Goal: Transaction & Acquisition: Purchase product/service

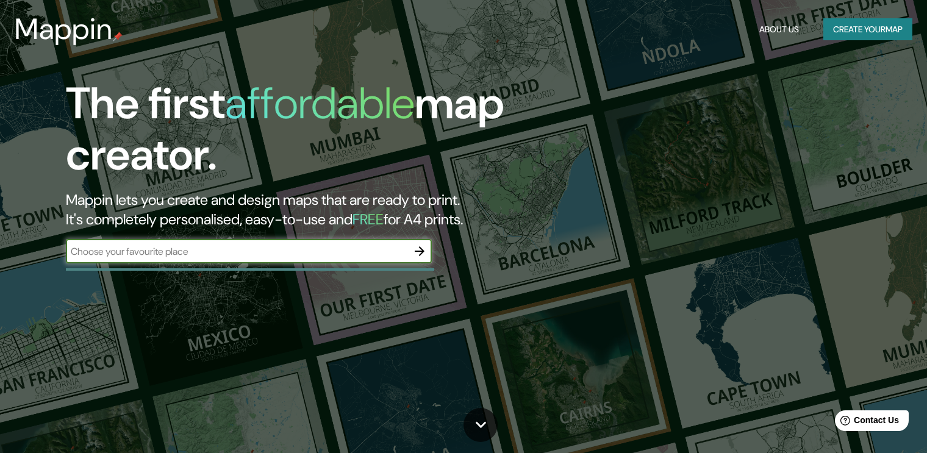
click at [339, 250] on input "text" at bounding box center [237, 252] width 342 height 14
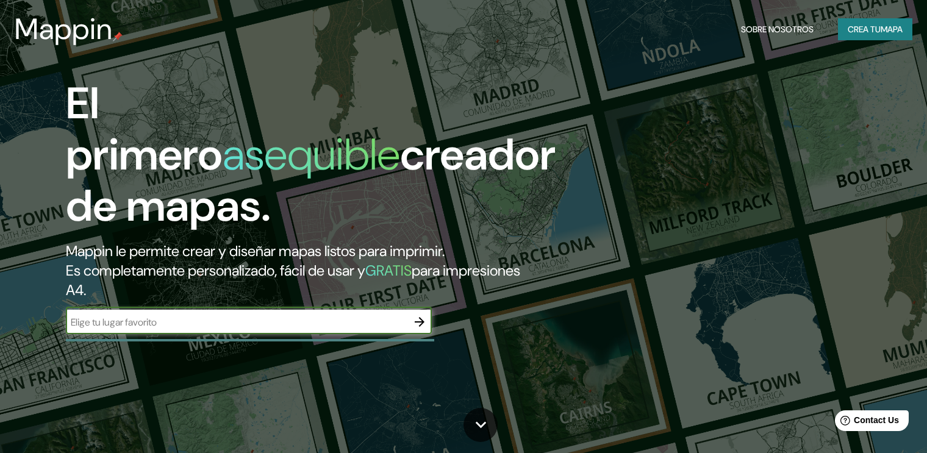
type input "Queretaro, [GEOGRAPHIC_DATA]"
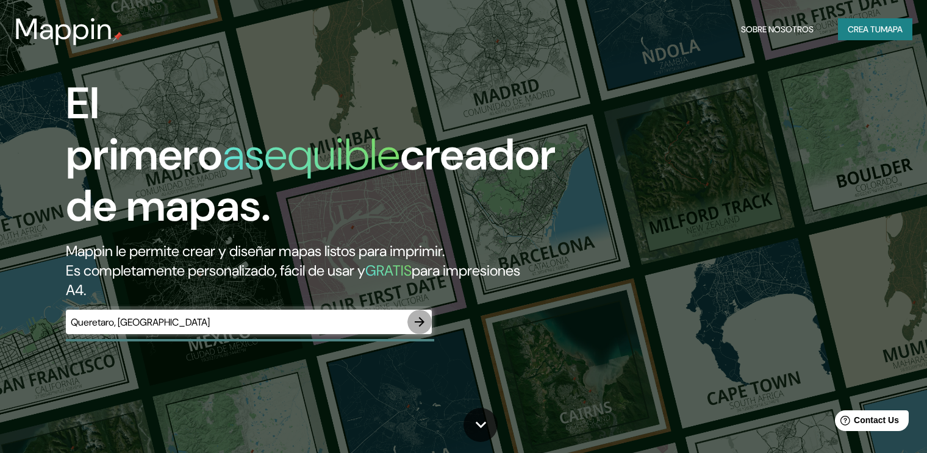
click at [426, 310] on button "button" at bounding box center [420, 322] width 24 height 24
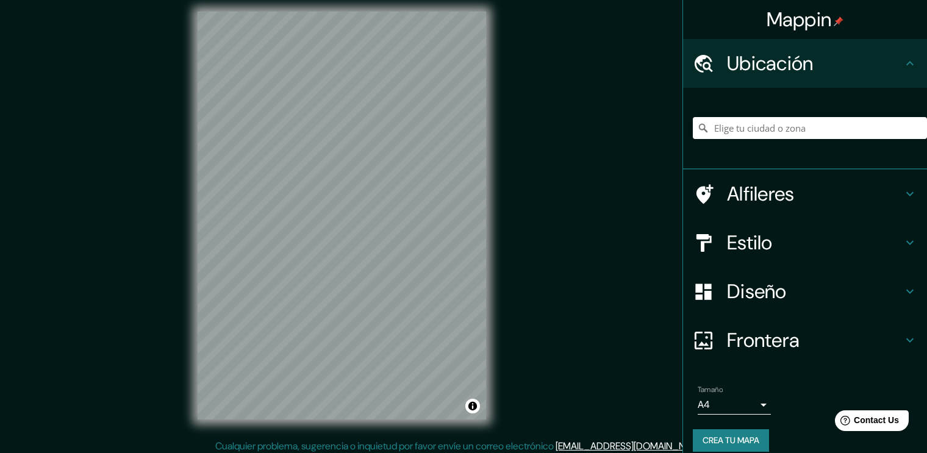
scroll to position [13, 0]
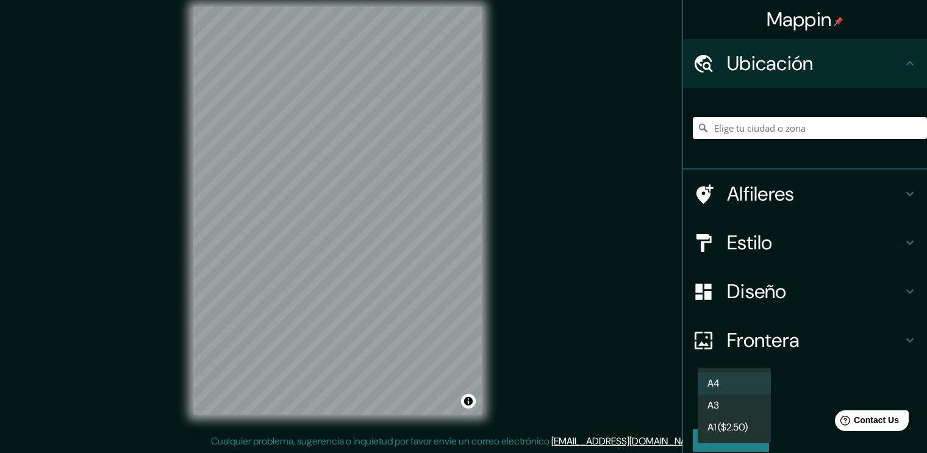
click at [732, 404] on body "Mappin Ubicación Alfileres Estilo Diseño Frontera Elija un borde. Pista : puede…" at bounding box center [463, 213] width 927 height 453
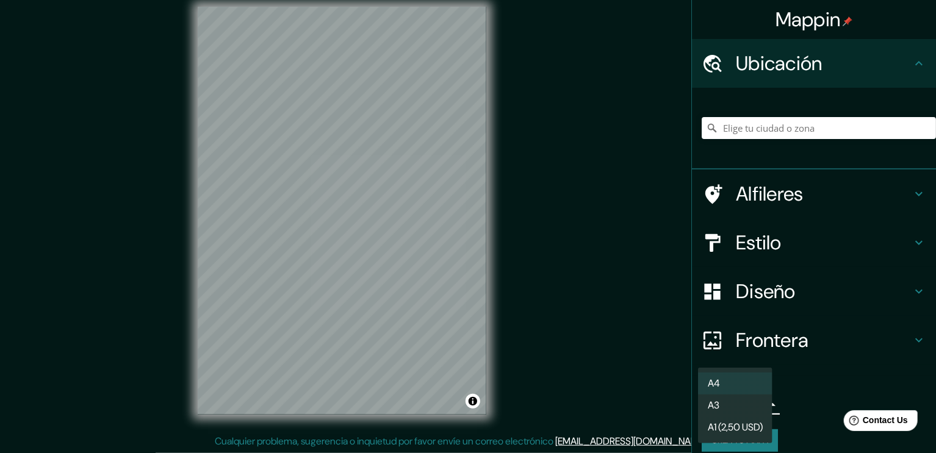
click at [736, 387] on li "A4" at bounding box center [735, 384] width 74 height 22
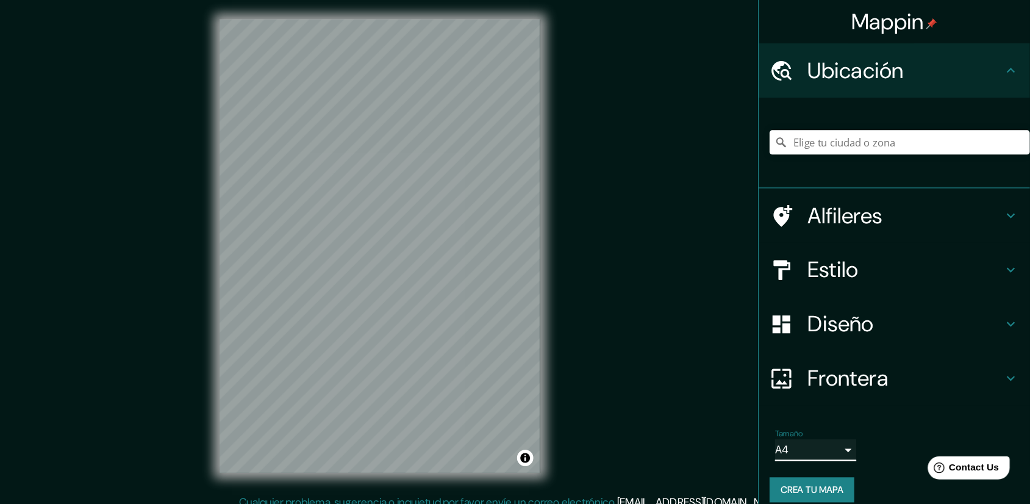
scroll to position [0, 0]
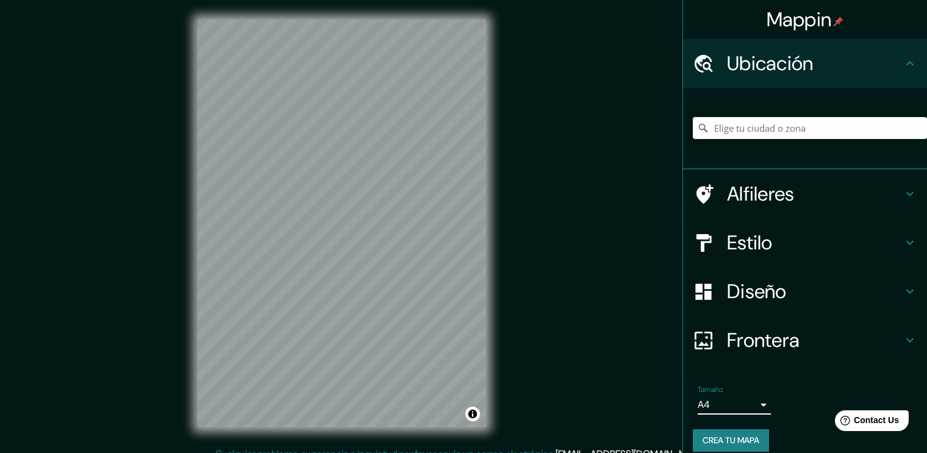
click at [739, 294] on h4 "Diseño" at bounding box center [815, 291] width 176 height 24
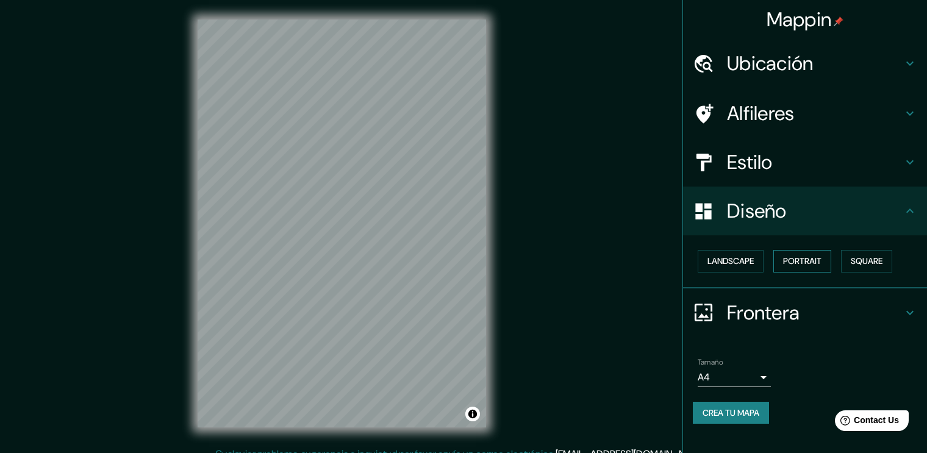
click at [801, 259] on button "Portrait" at bounding box center [803, 261] width 58 height 23
click at [858, 253] on button "Square" at bounding box center [866, 261] width 51 height 23
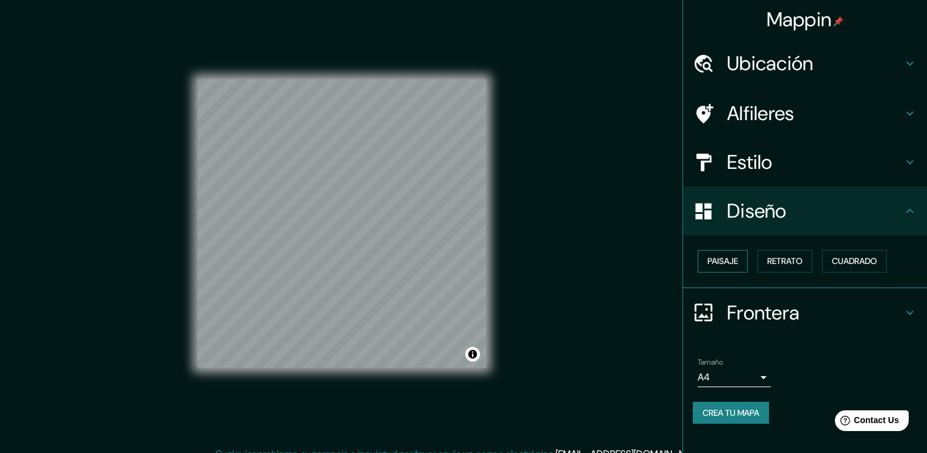
click at [721, 255] on button "Paisaje" at bounding box center [723, 261] width 50 height 23
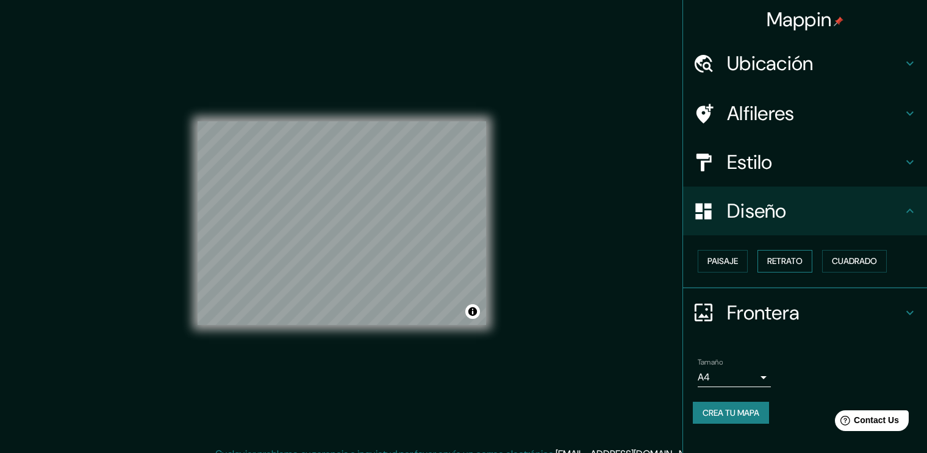
click at [766, 256] on button "Retrato" at bounding box center [785, 261] width 55 height 23
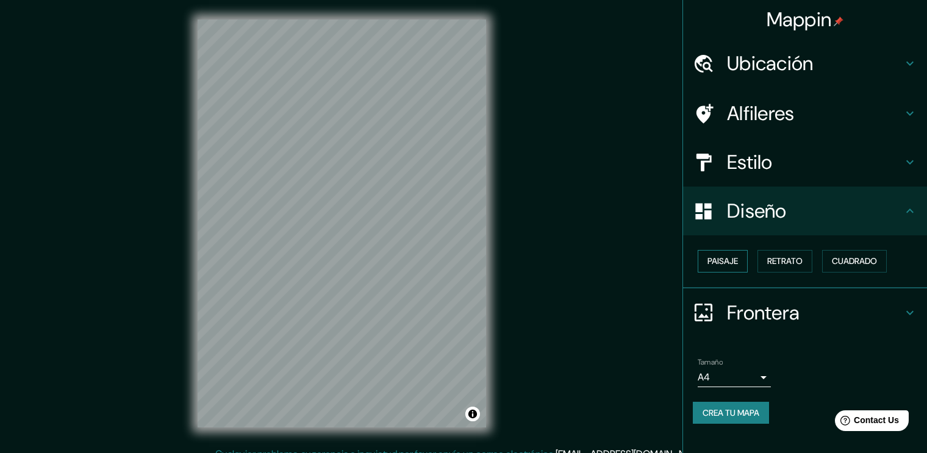
click at [722, 259] on button "Paisaje" at bounding box center [723, 261] width 50 height 23
